Goal: Task Accomplishment & Management: Complete application form

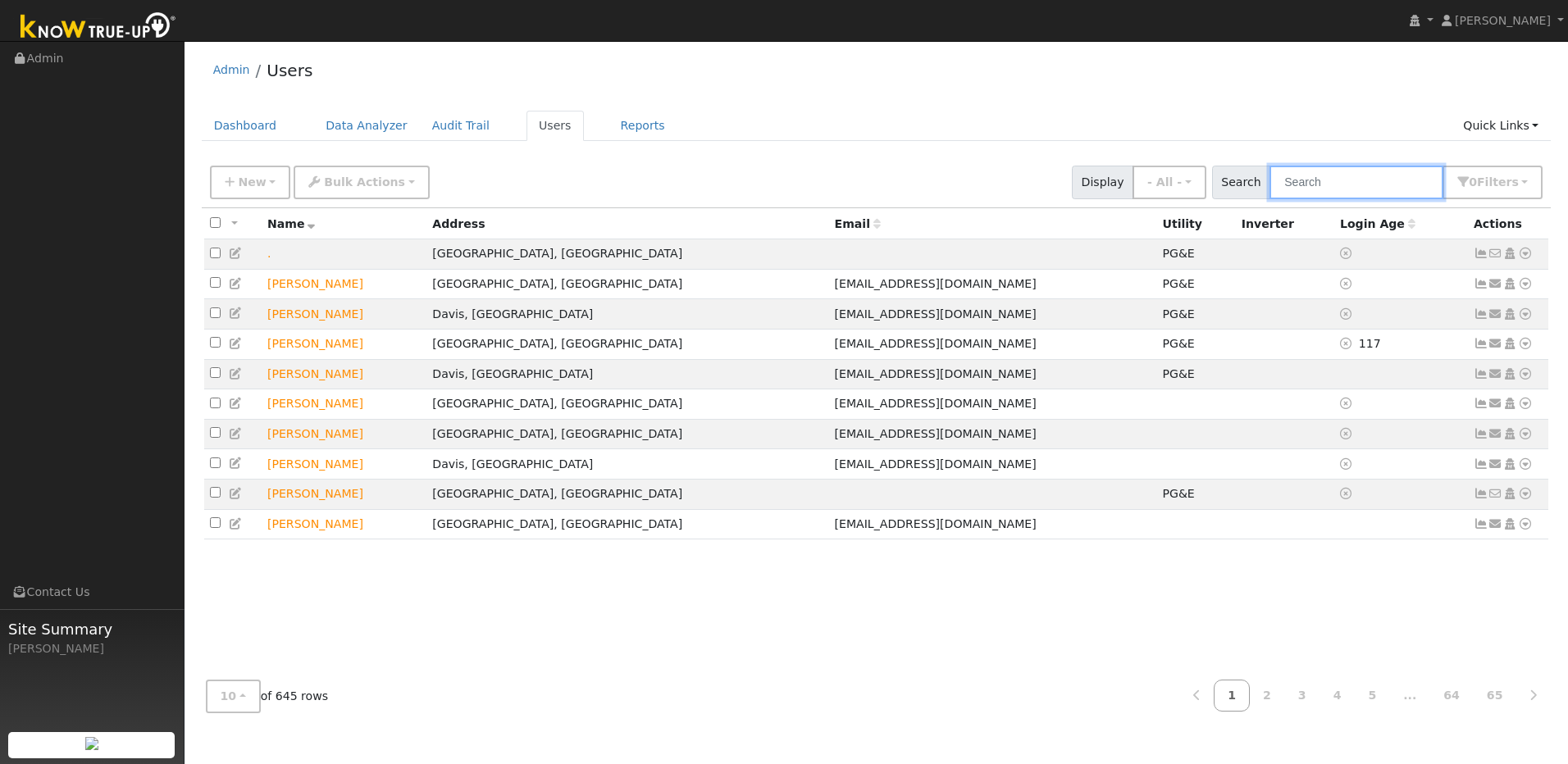
click at [816, 183] on input "text" at bounding box center [1357, 182] width 174 height 33
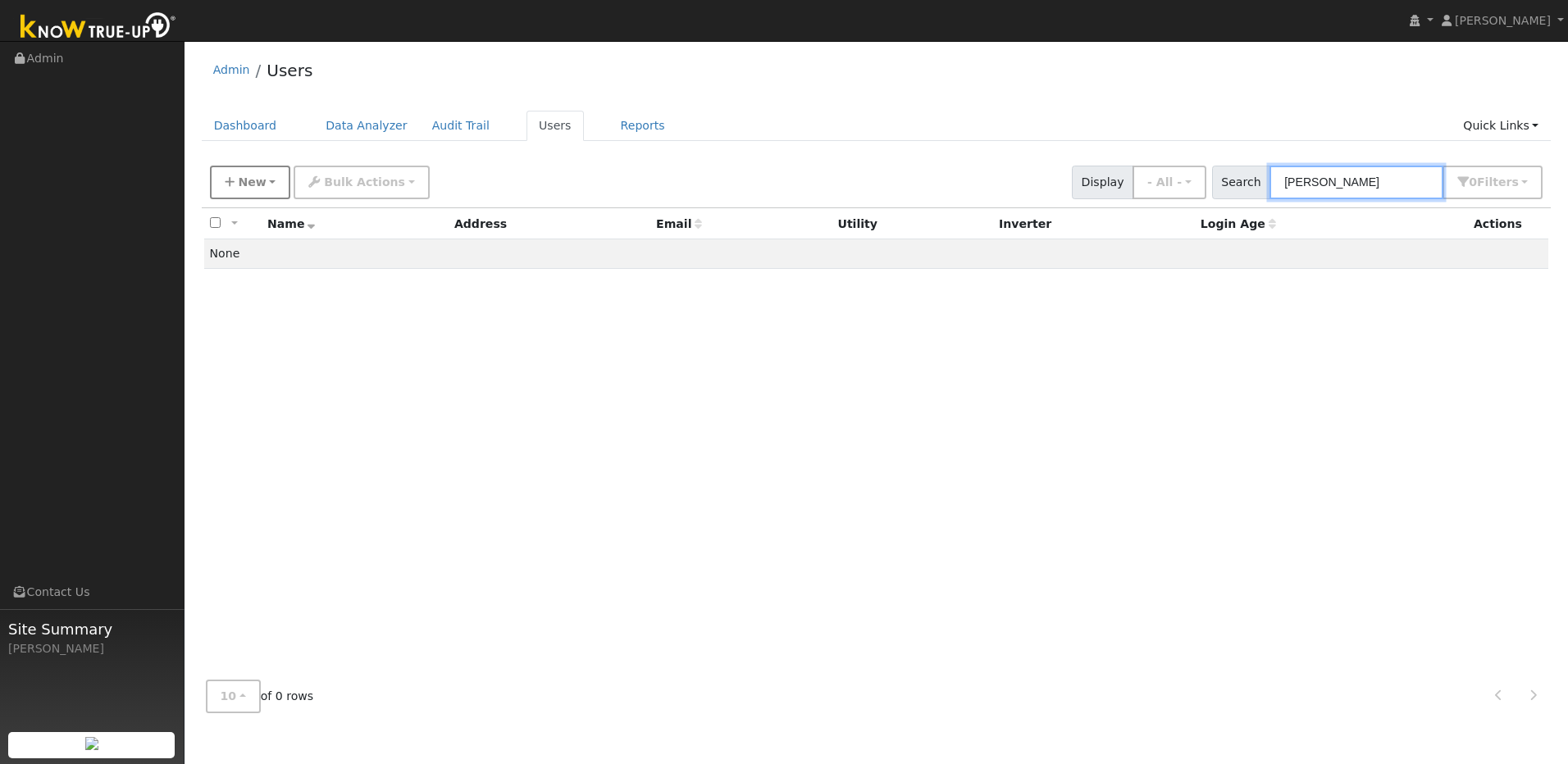
type input "Ryan Bogaard"
click at [263, 190] on button "New" at bounding box center [250, 182] width 82 height 33
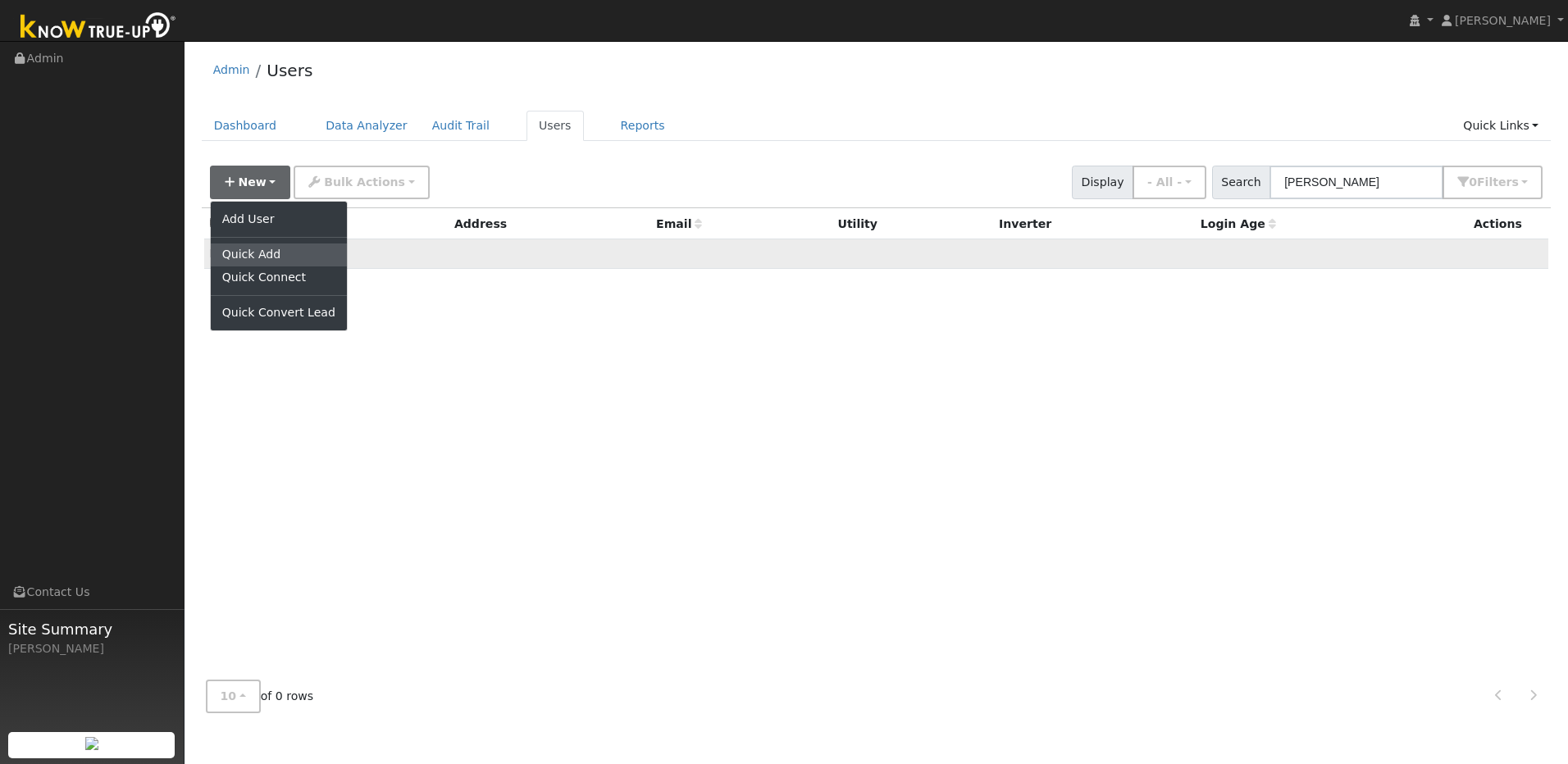
click at [251, 252] on link "Quick Add" at bounding box center [278, 255] width 136 height 23
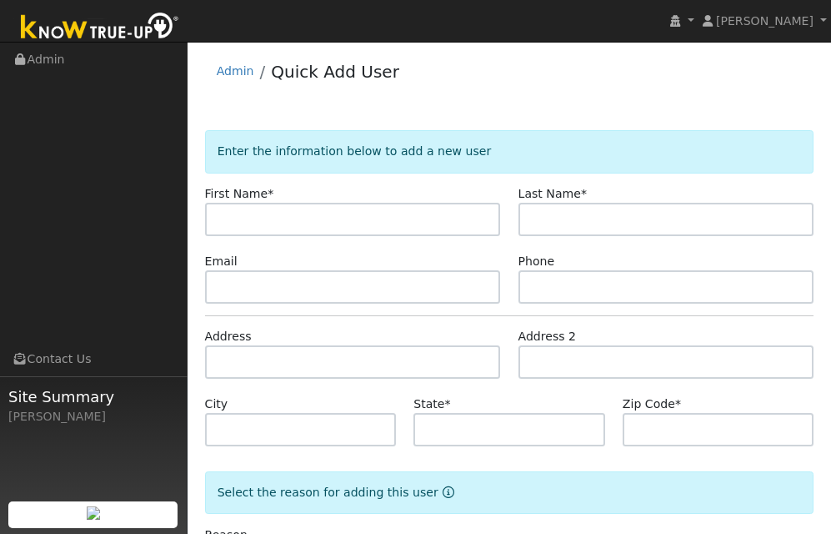
click at [478, 56] on div "Admin Quick Add User" at bounding box center [510, 75] width 610 height 51
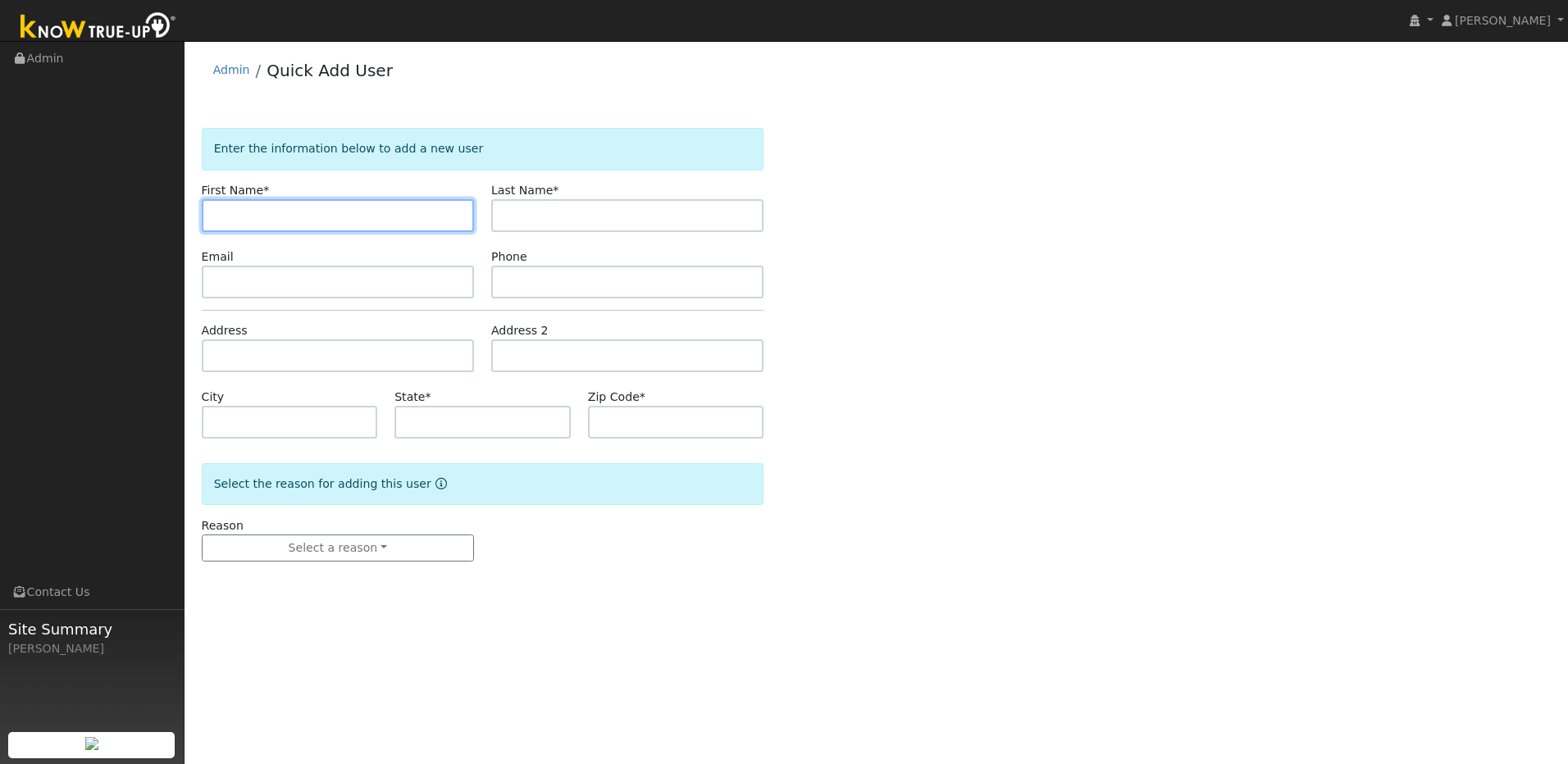
click at [396, 212] on input "text" at bounding box center [337, 215] width 272 height 32
type input "[PERSON_NAME]"
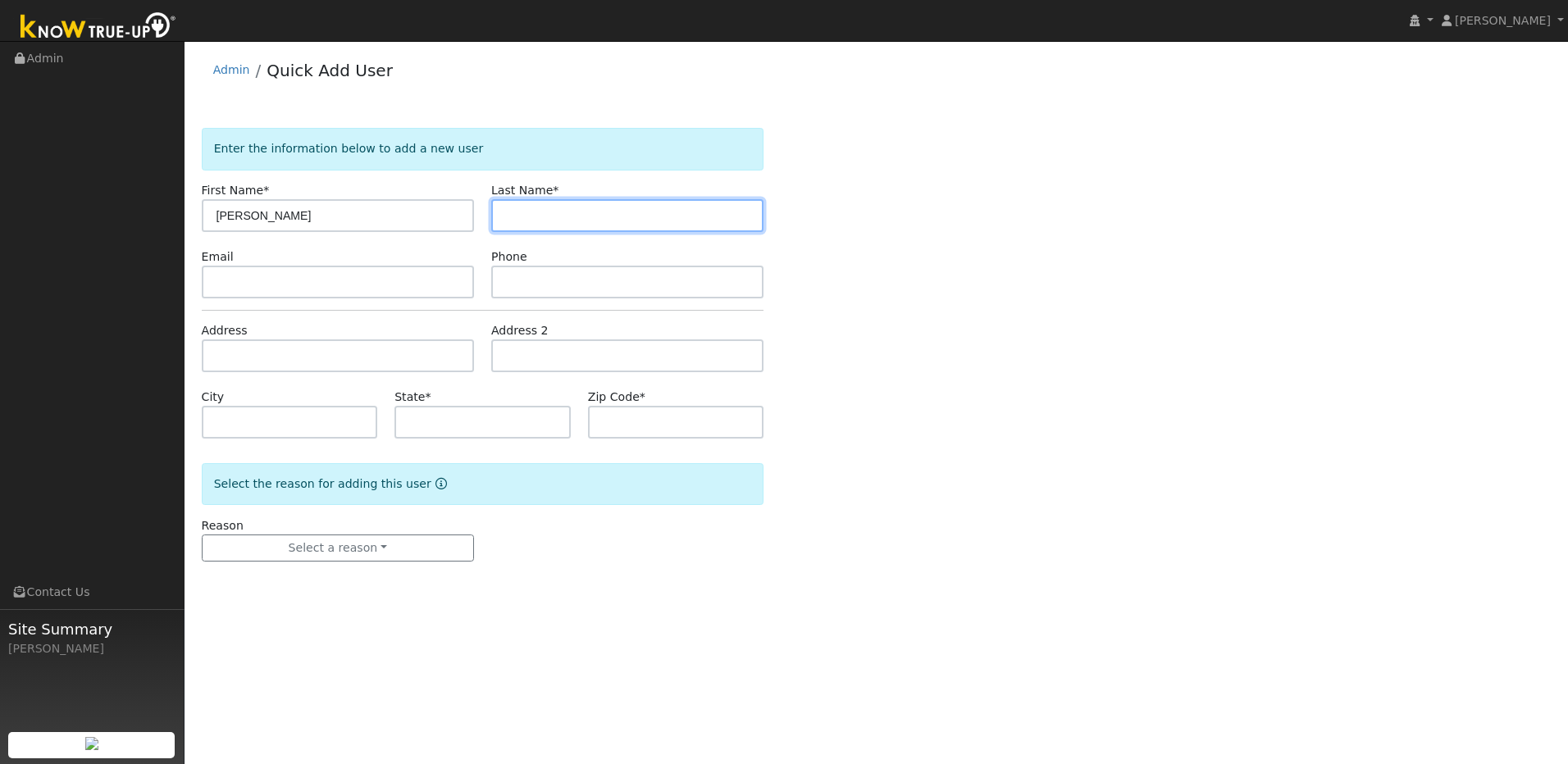
click at [535, 223] on input "text" at bounding box center [627, 215] width 272 height 32
type input "Bogard"
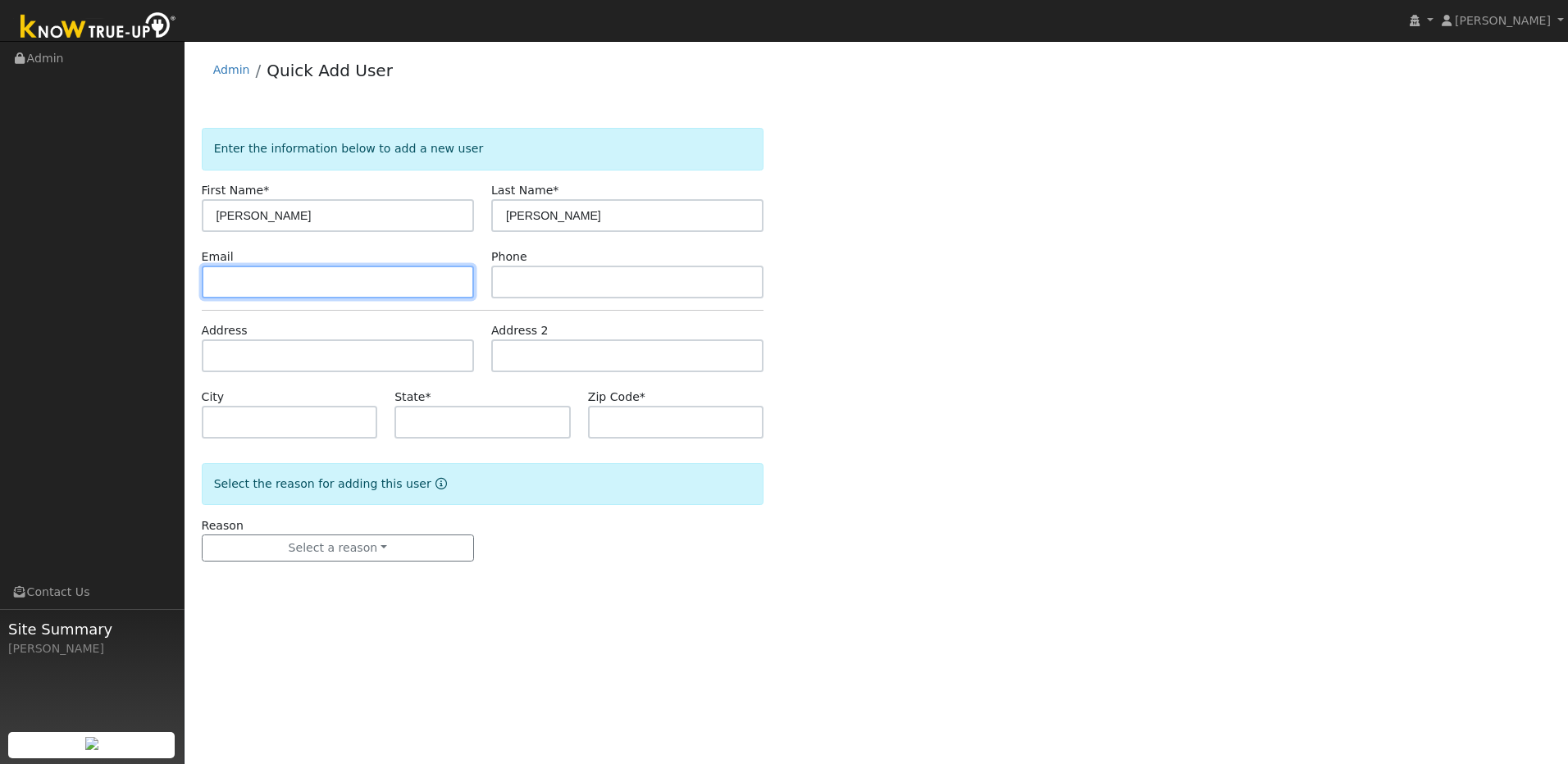
click at [309, 284] on input "text" at bounding box center [337, 281] width 272 height 32
type input "[EMAIL_ADDRESS][DOMAIN_NAME]"
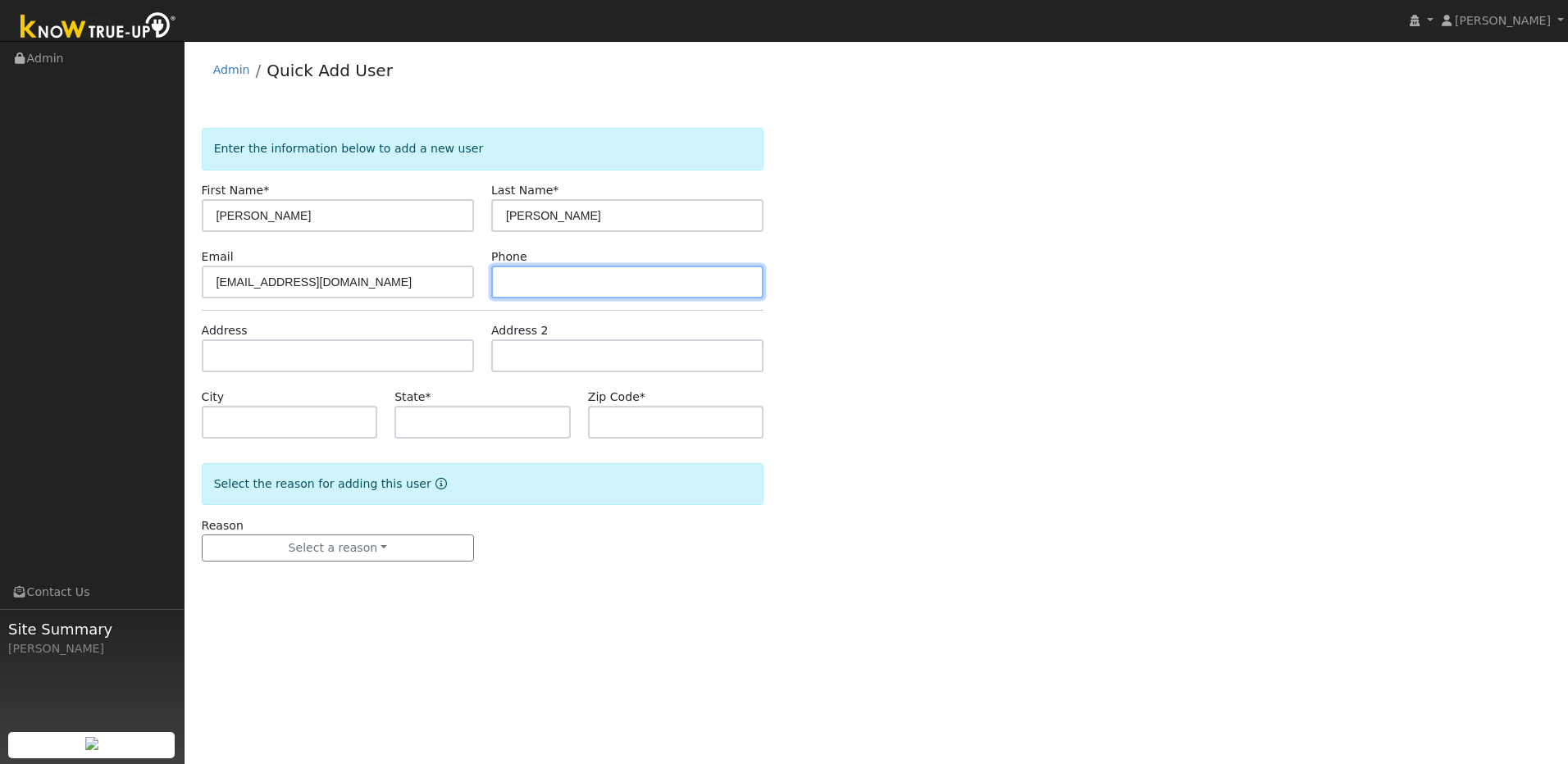
click at [549, 287] on input "text" at bounding box center [627, 281] width 272 height 32
type input "831-426-8191"
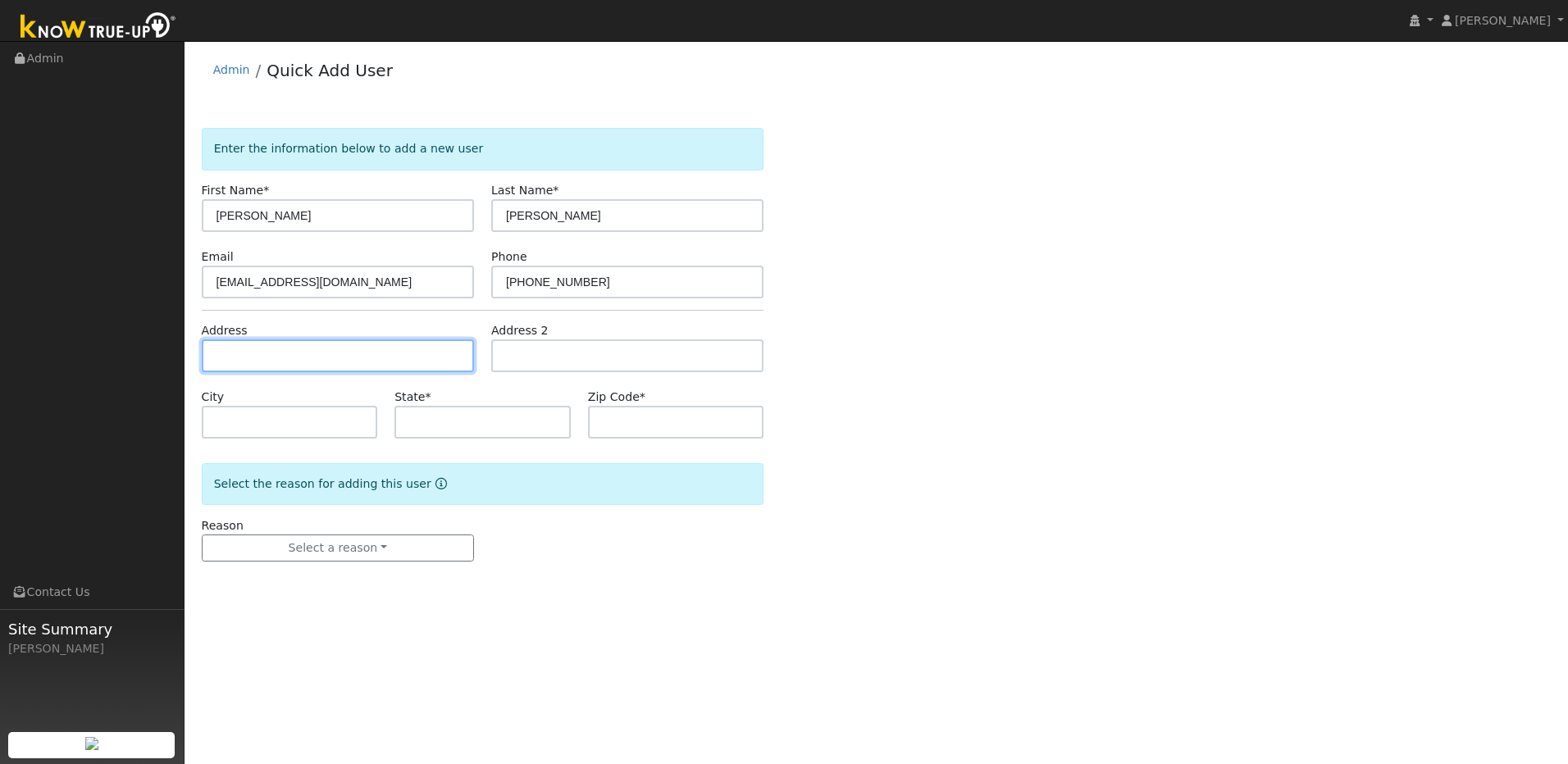
click at [383, 349] on input "text" at bounding box center [337, 355] width 272 height 32
paste input "[STREET_ADDRESS]"
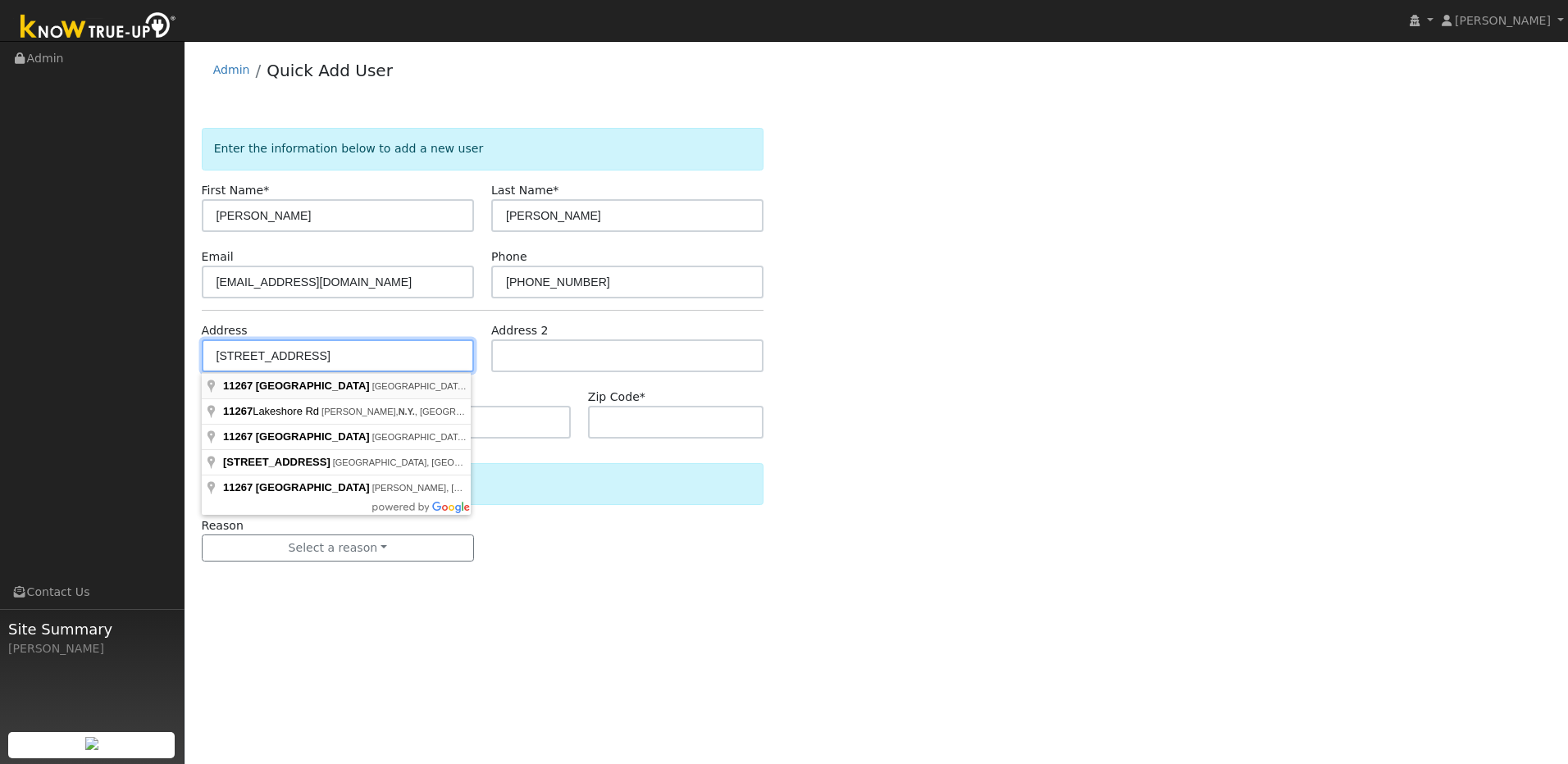
type input "[STREET_ADDRESS]"
type input "Auburn"
type input "CA"
type input "95602"
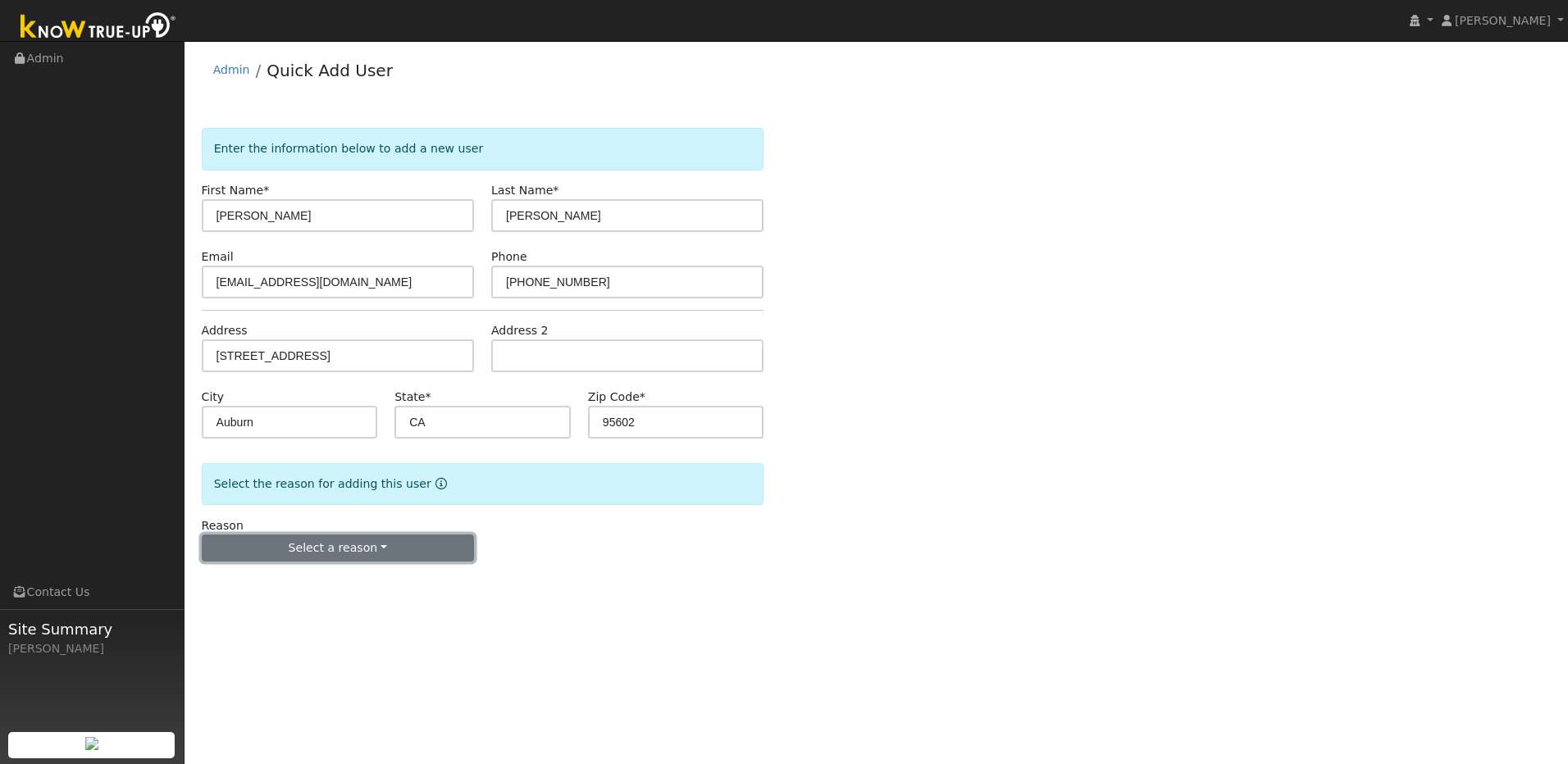
click at [387, 551] on button "Select a reason" at bounding box center [337, 549] width 272 height 28
click at [309, 590] on link "New lead" at bounding box center [293, 581] width 181 height 23
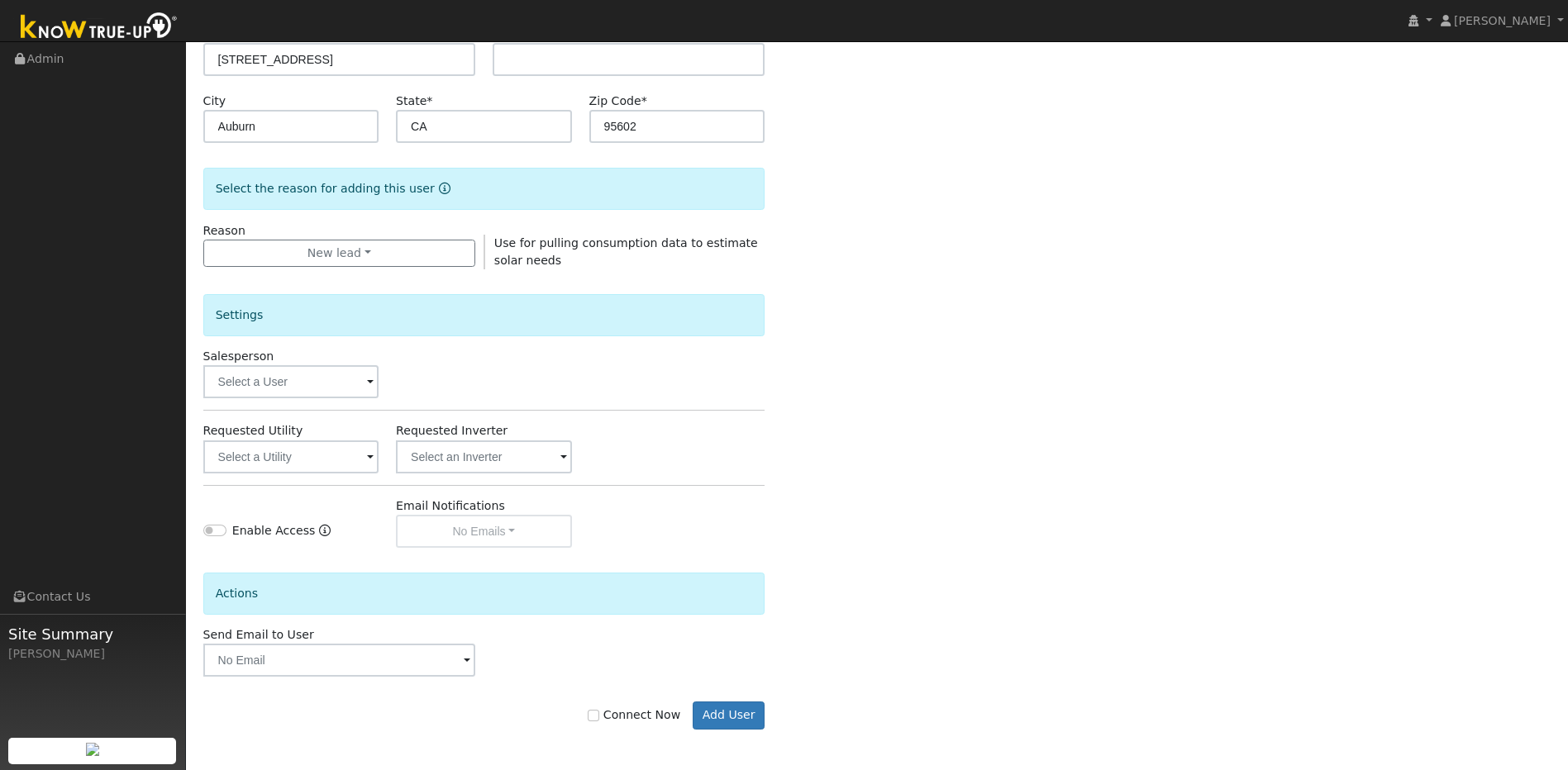
scroll to position [300, 0]
click at [735, 715] on button "Add User" at bounding box center [728, 715] width 72 height 28
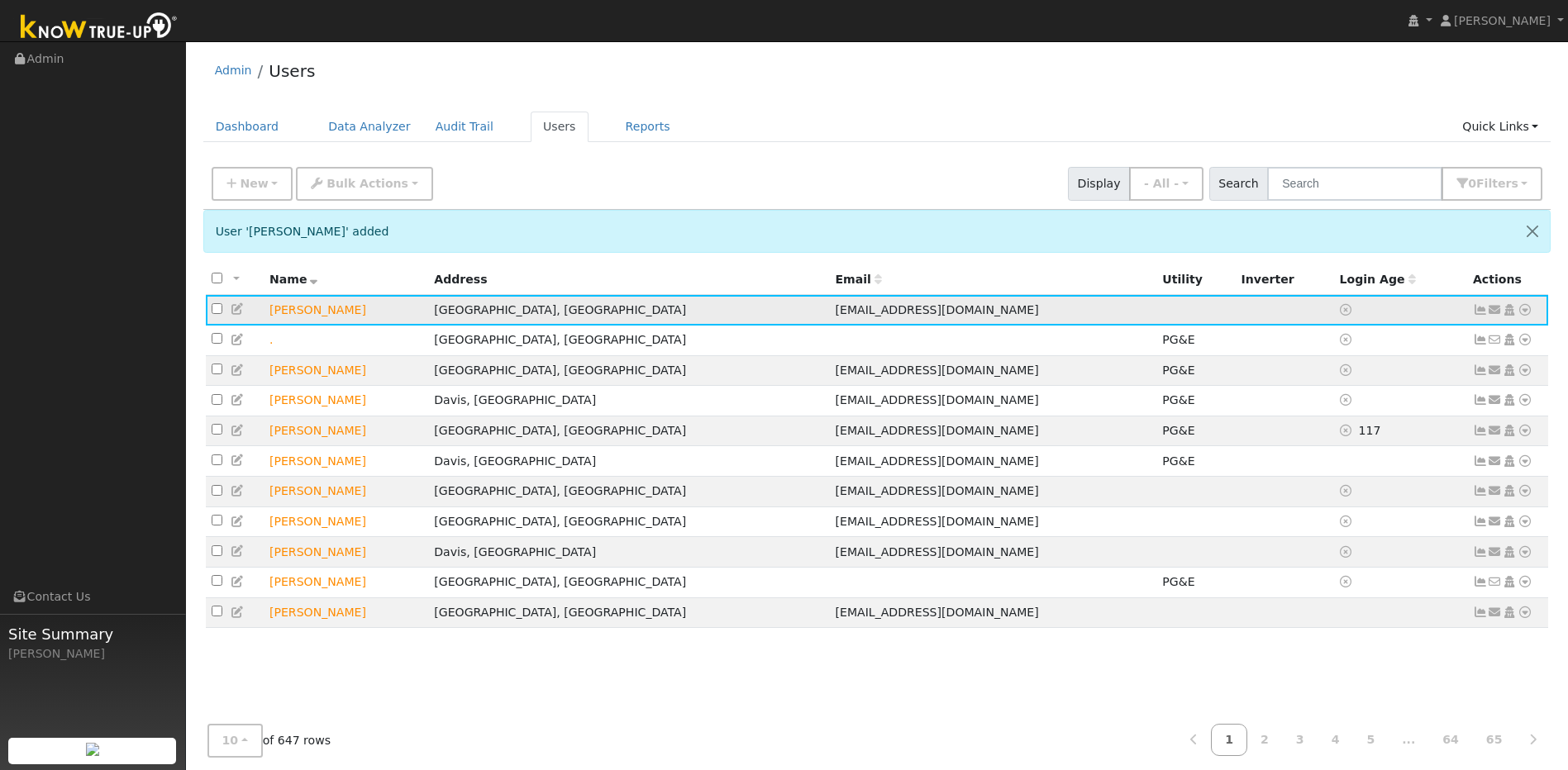
click at [239, 311] on icon at bounding box center [238, 309] width 15 height 12
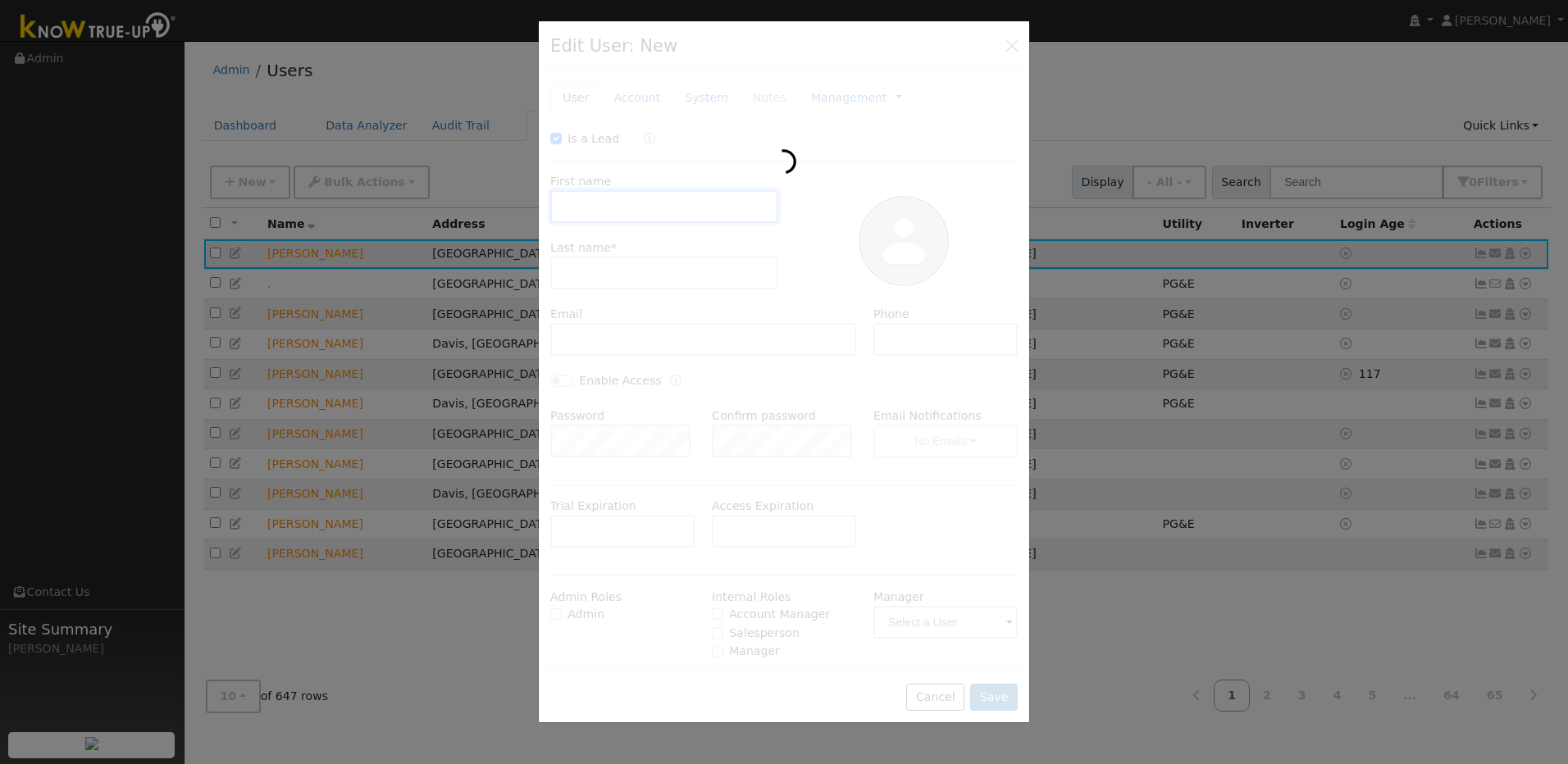
checkbox input "true"
type input "Victor"
type input "Bogard"
type input "[EMAIL_ADDRESS][DOMAIN_NAME]"
type input "831-426-8191"
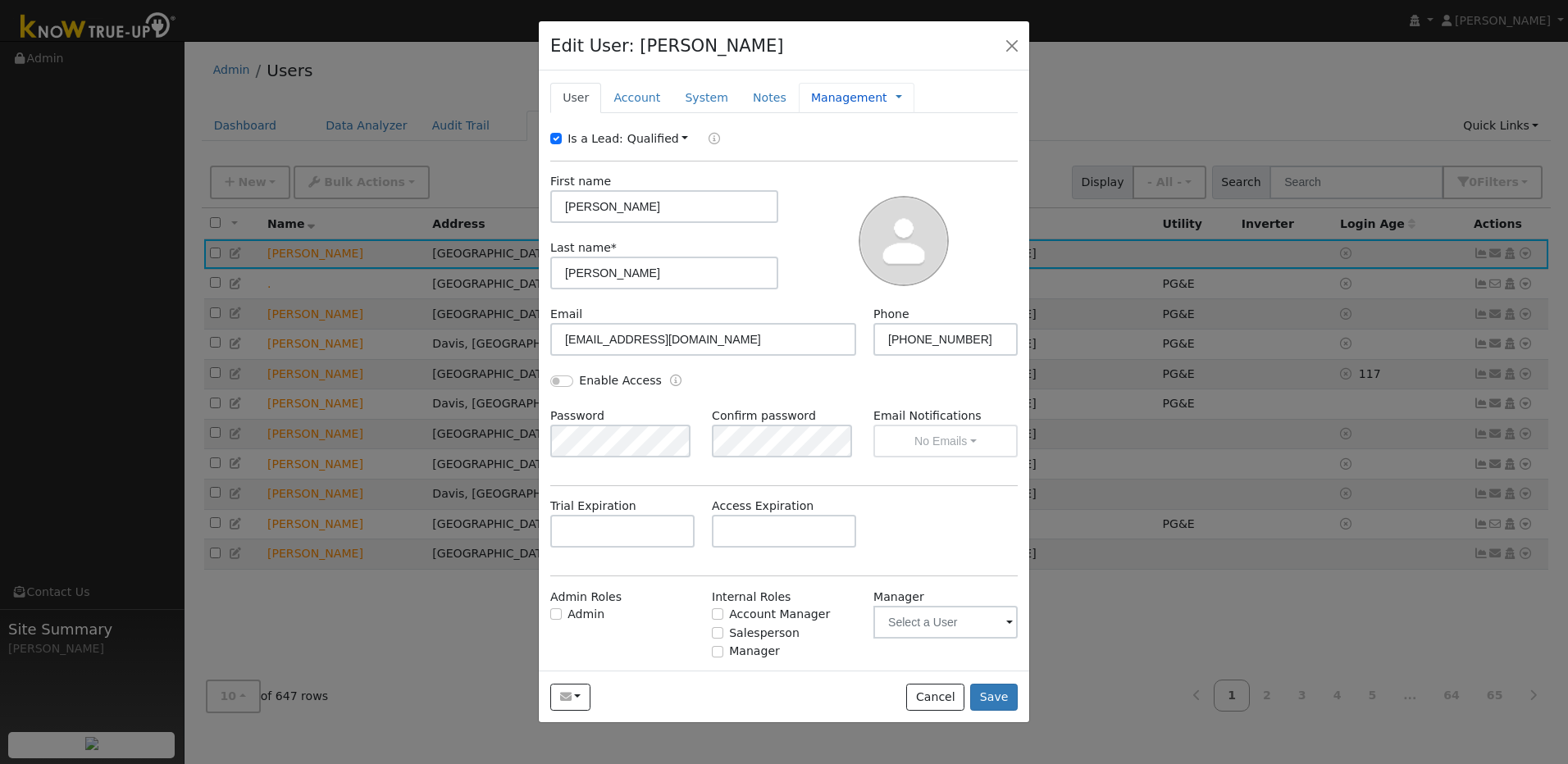
click at [812, 103] on link "Management" at bounding box center [850, 98] width 77 height 18
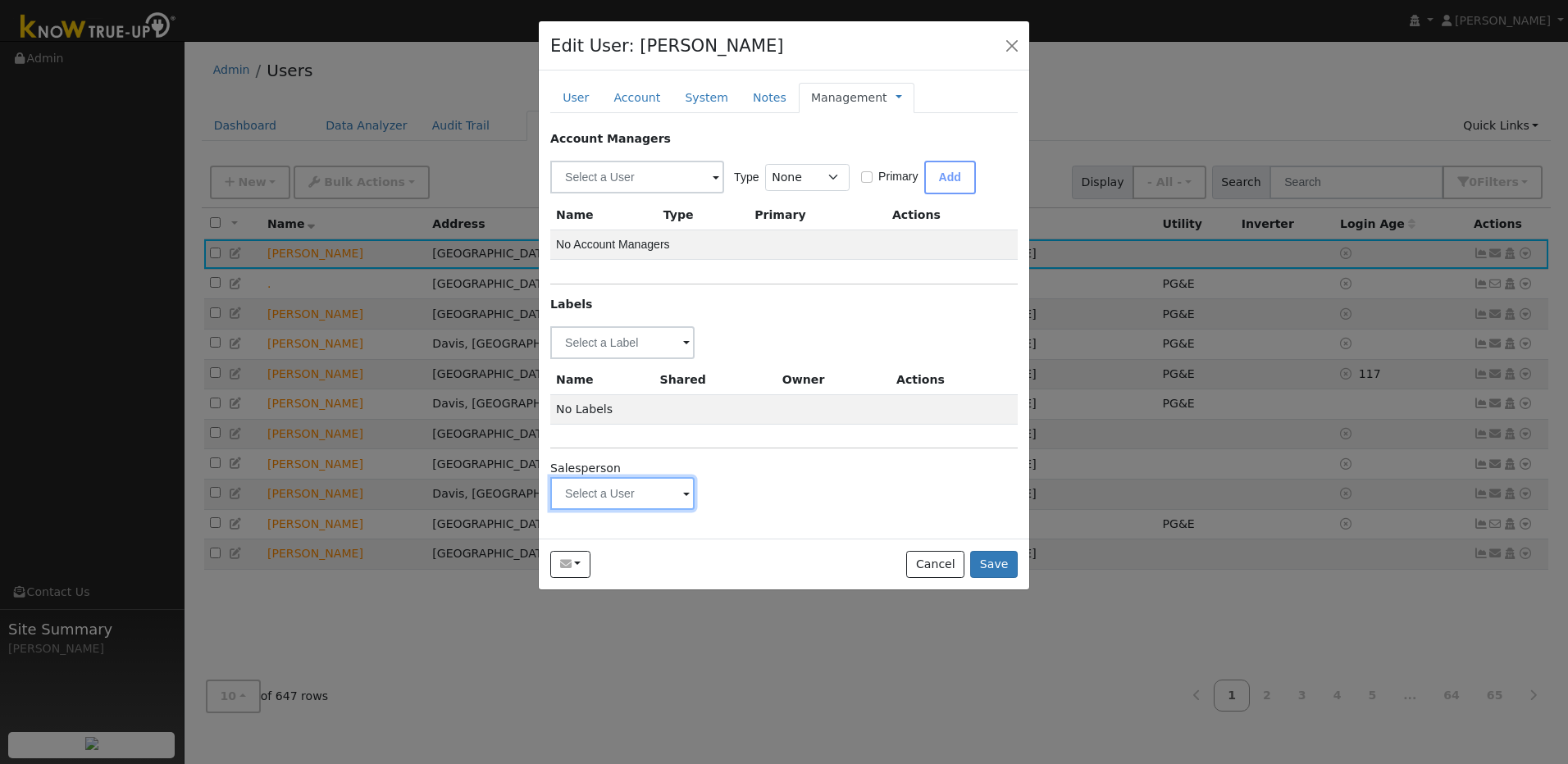
click at [679, 359] on input "text" at bounding box center [622, 342] width 145 height 32
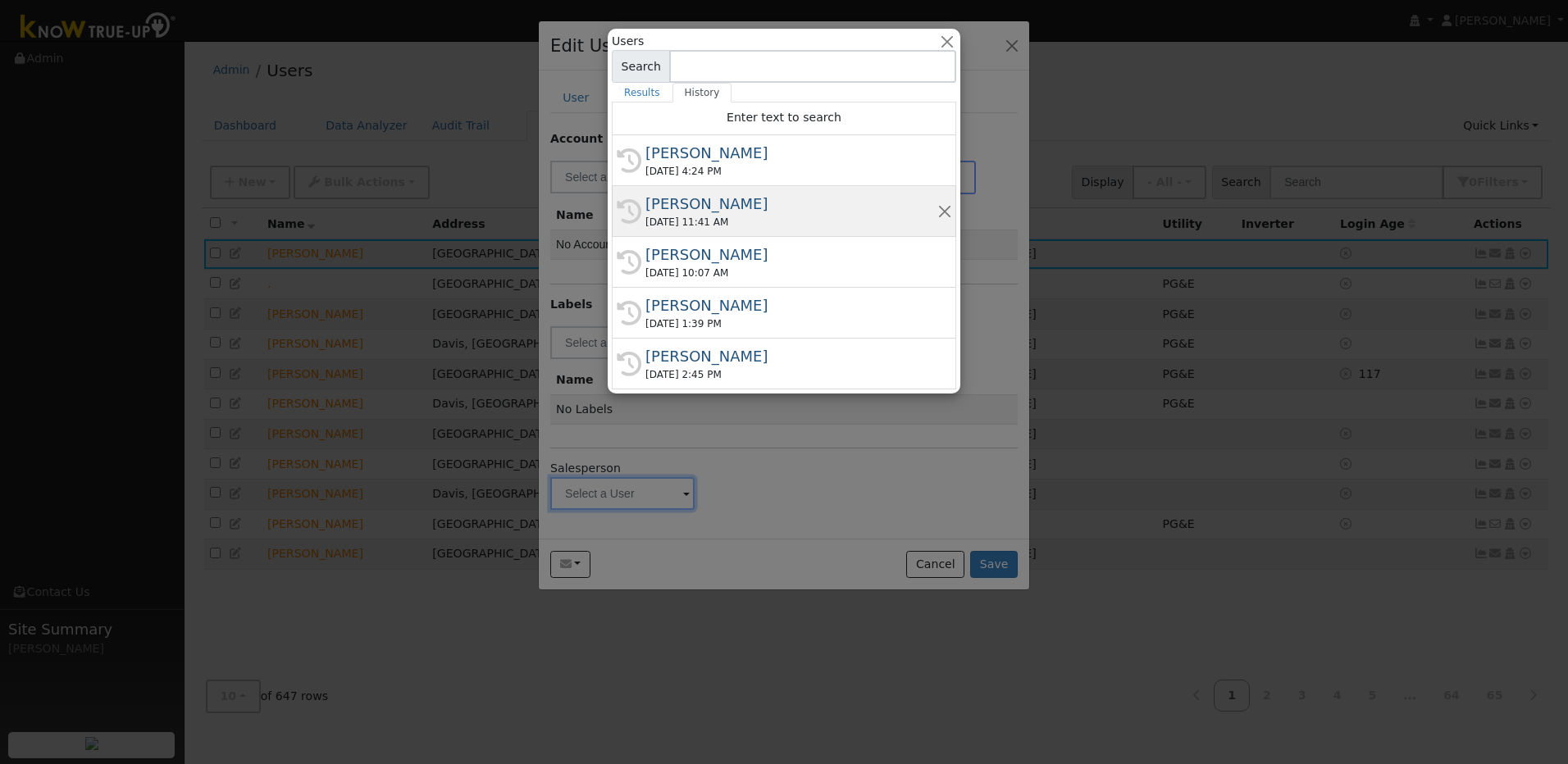
click at [712, 213] on div "Munro Boyd" at bounding box center [791, 204] width 292 height 23
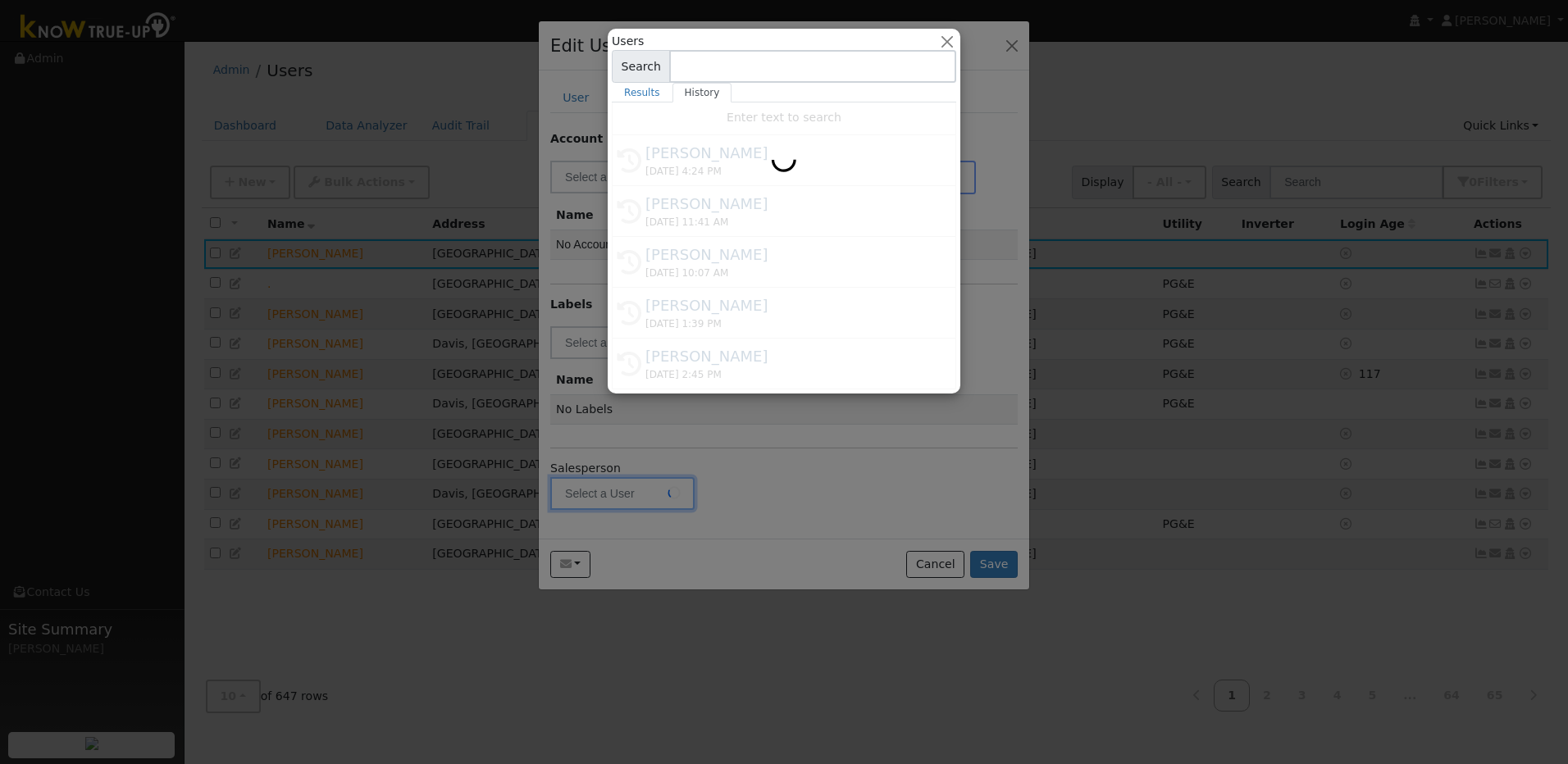
type input "Munro Boyd"
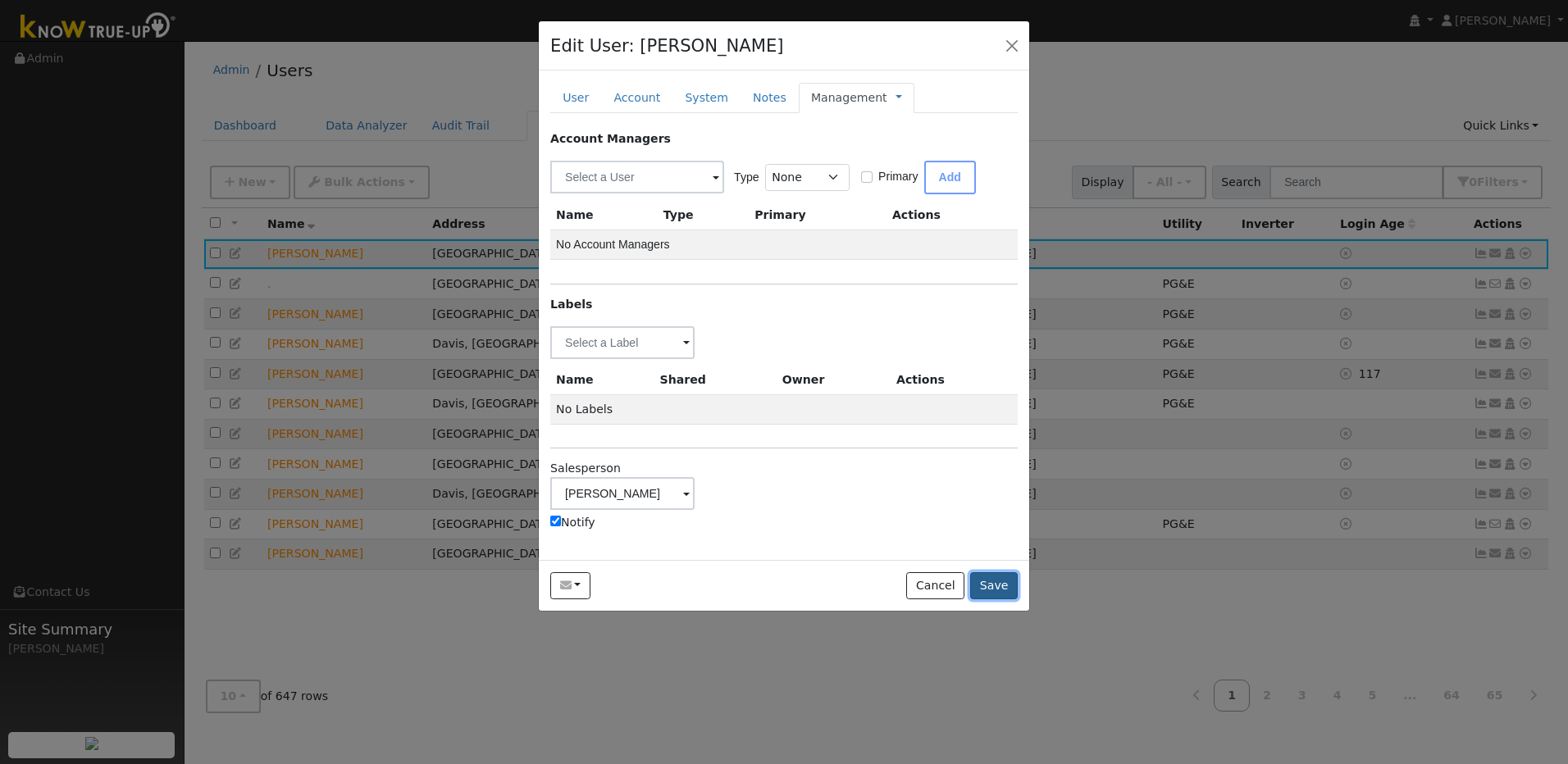
click at [992, 588] on button "Save" at bounding box center [994, 586] width 47 height 28
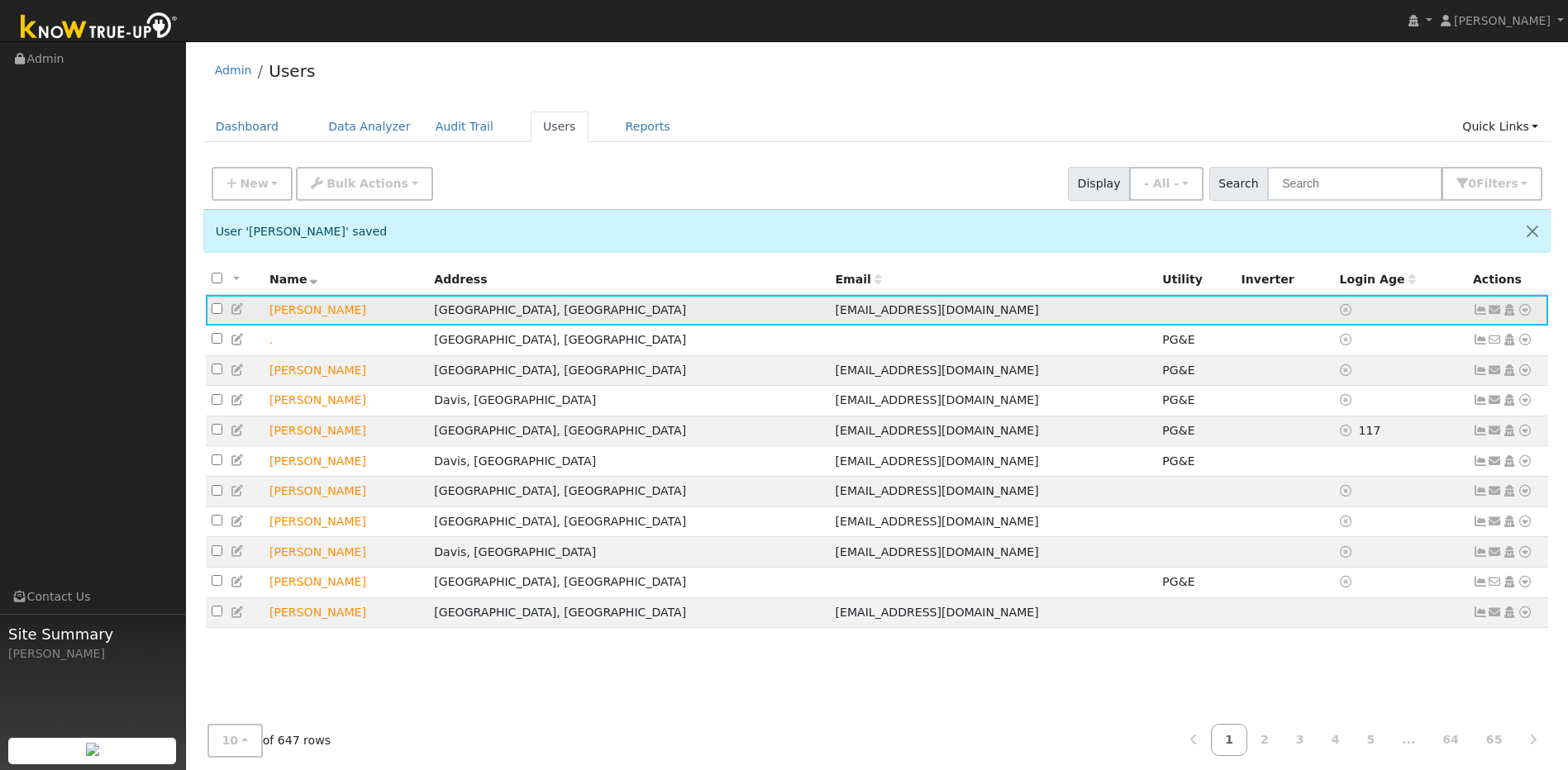
click at [1524, 315] on icon at bounding box center [1524, 310] width 15 height 12
click at [1347, 438] on link "Utility" at bounding box center [1353, 434] width 115 height 23
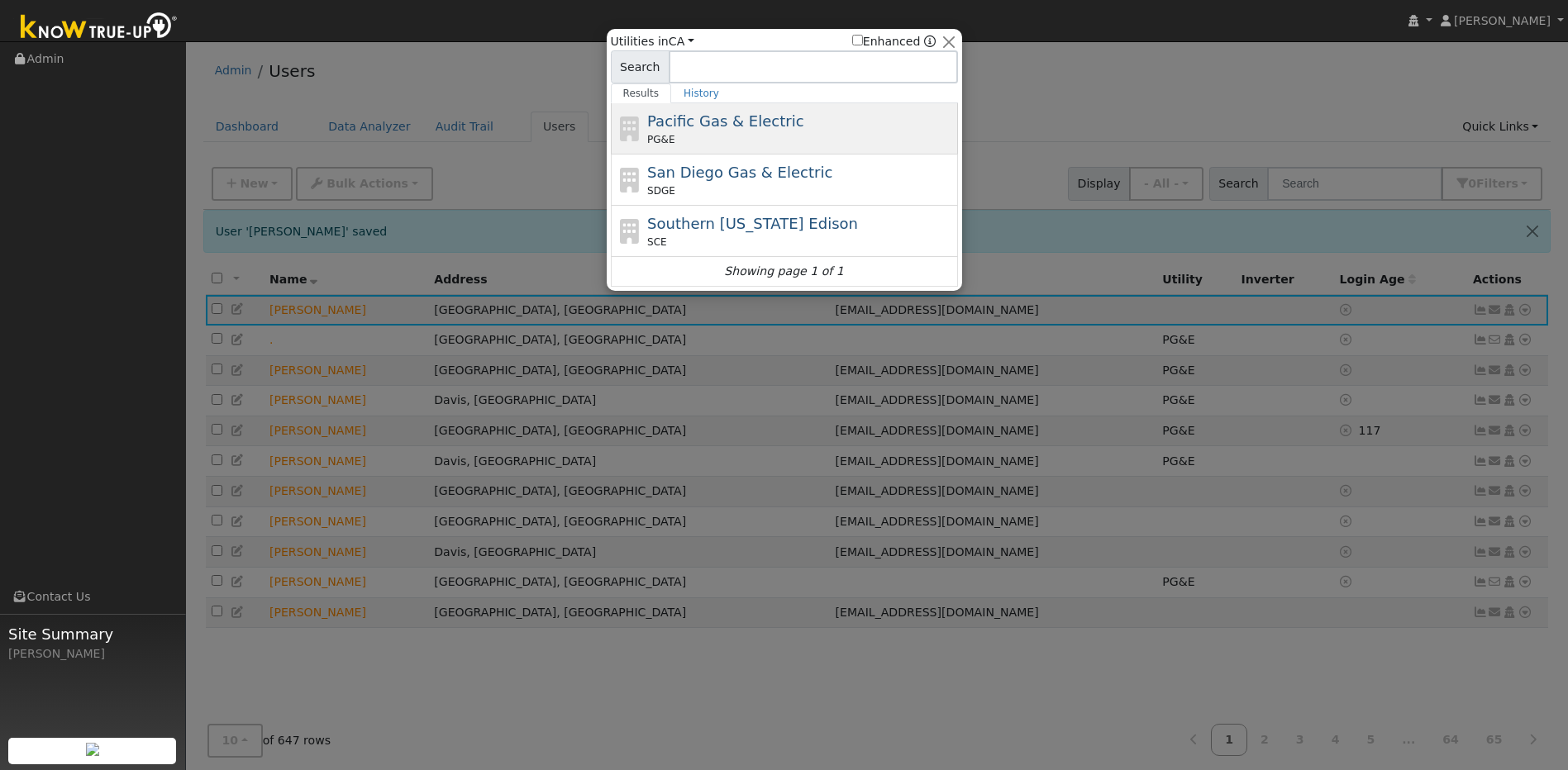
click at [754, 121] on span "Pacific Gas & Electric" at bounding box center [726, 121] width 157 height 18
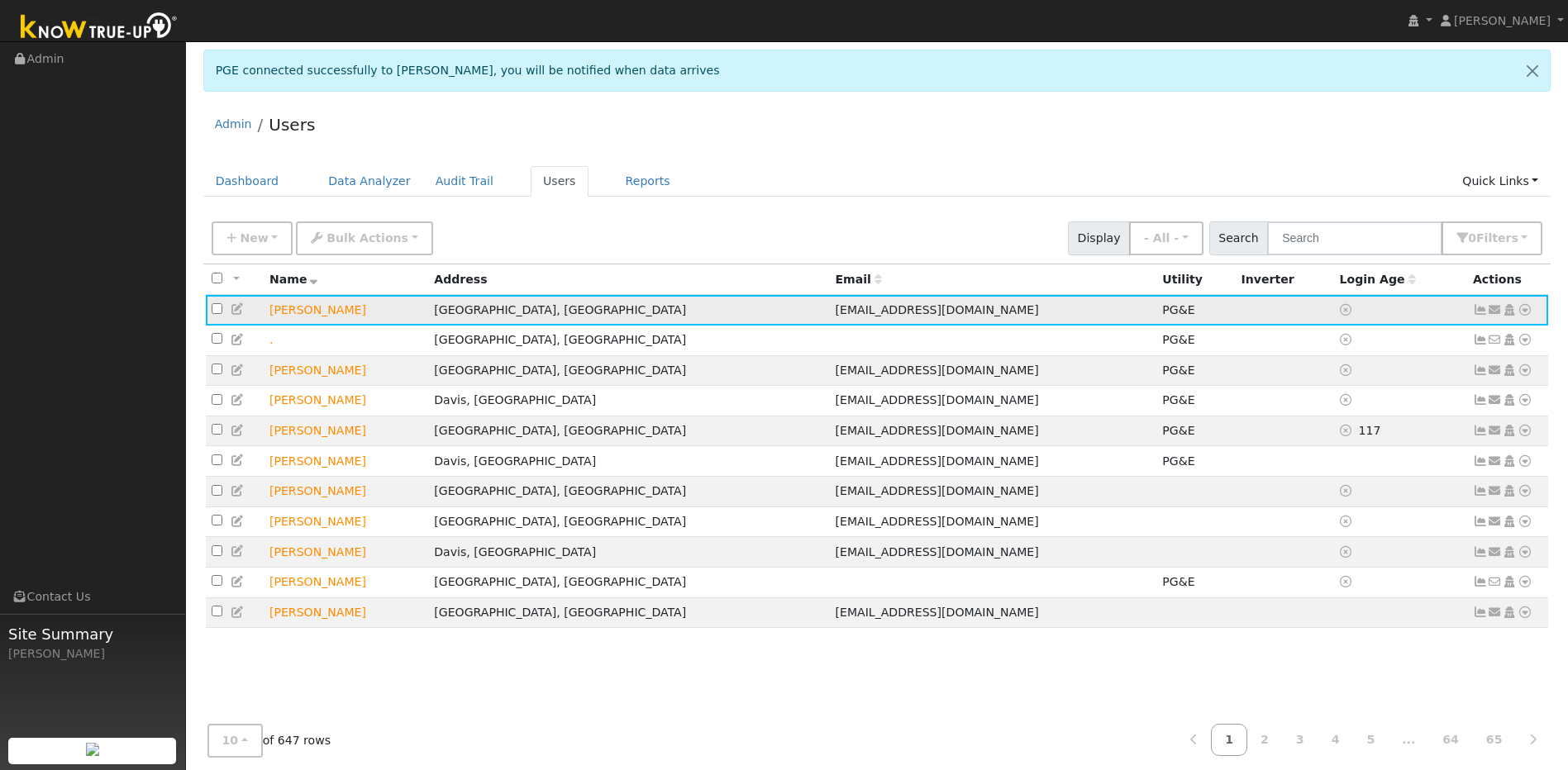
click at [1480, 313] on icon at bounding box center [1480, 310] width 15 height 12
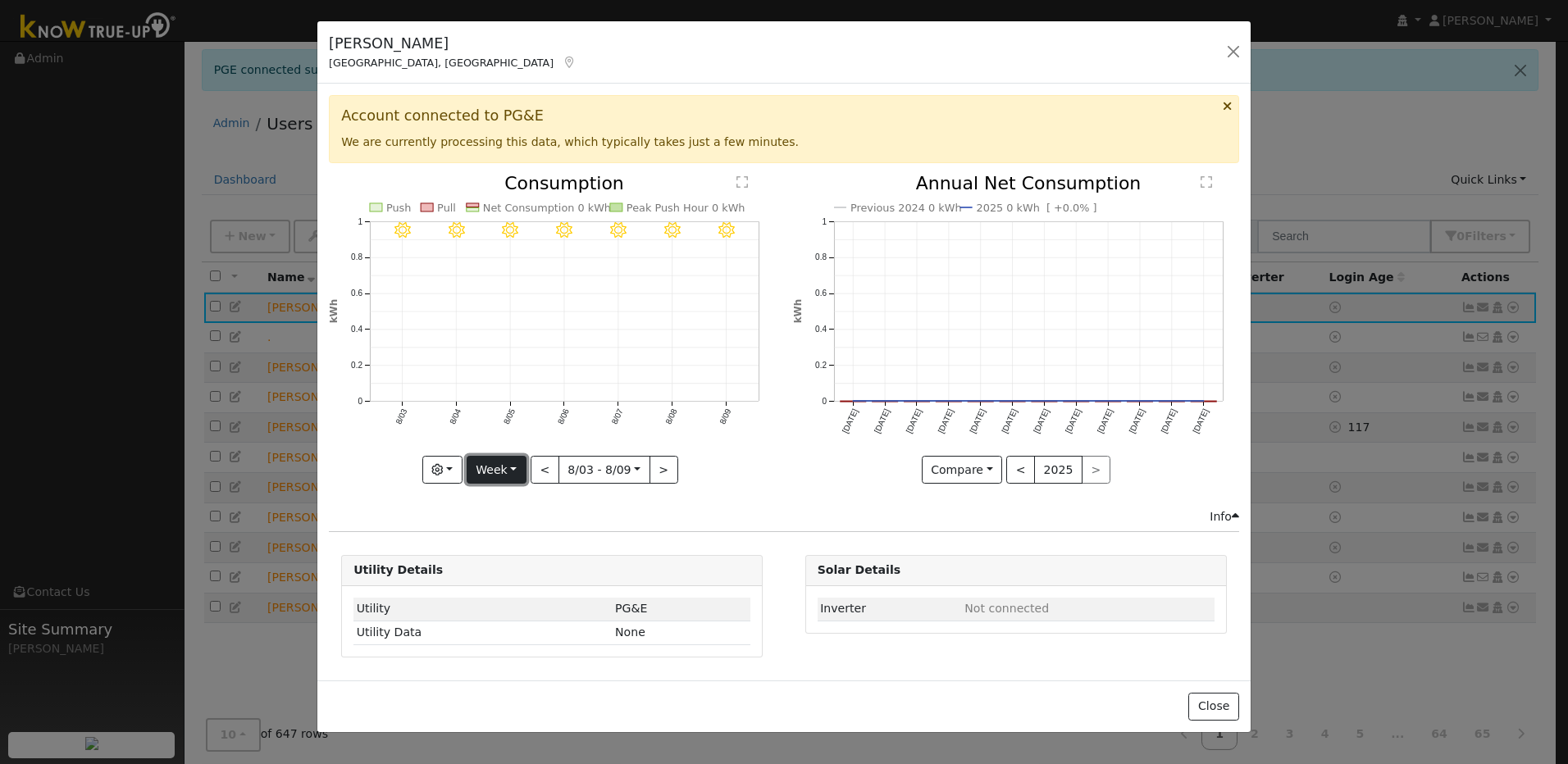
click at [514, 473] on button "Week" at bounding box center [496, 470] width 60 height 28
click at [511, 565] on link "Year" at bounding box center [524, 572] width 114 height 23
type input "[DATE]"
click at [1226, 49] on button "button" at bounding box center [1233, 51] width 23 height 23
